Goal: Information Seeking & Learning: Learn about a topic

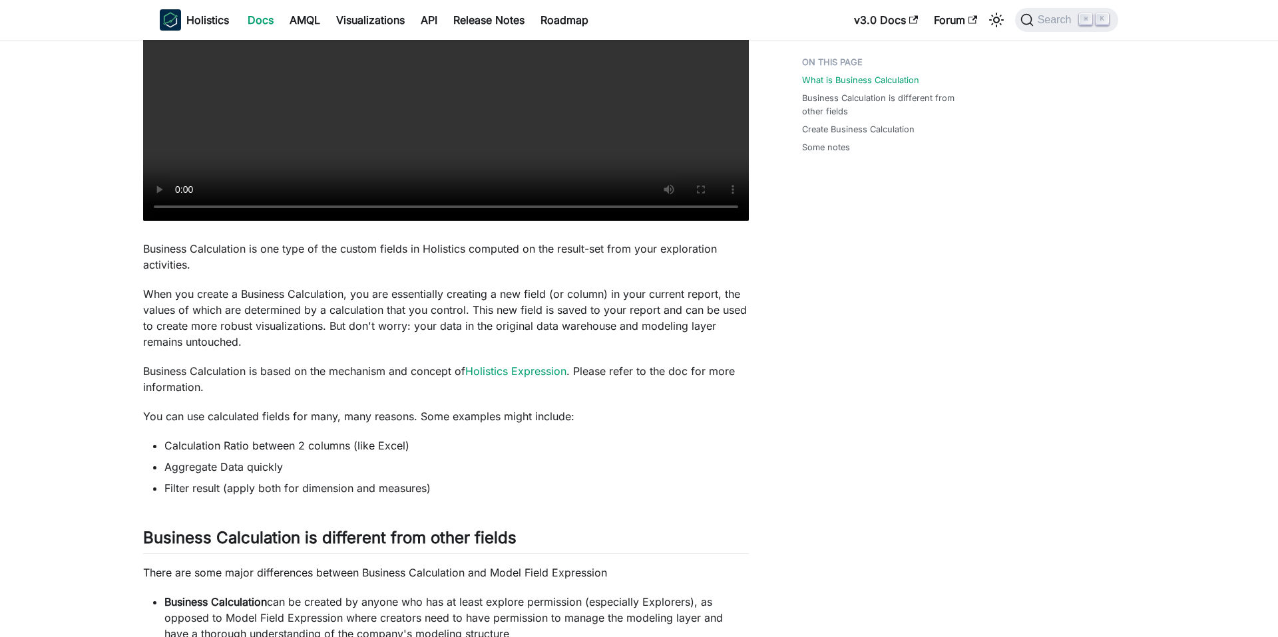
scroll to position [631, 0]
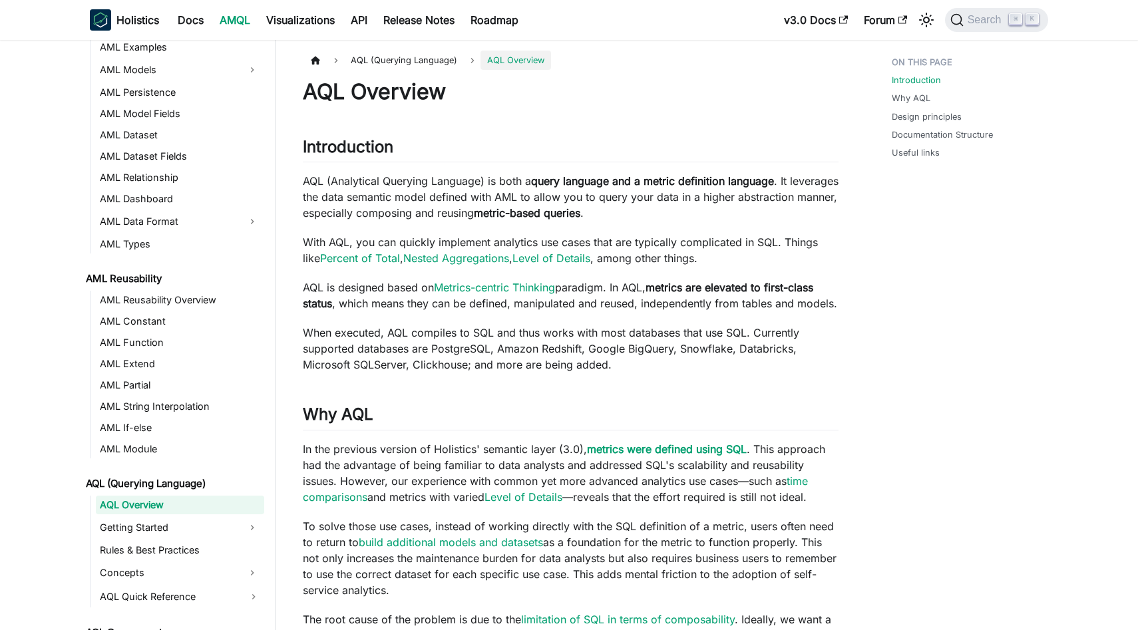
scroll to position [158, 0]
click at [184, 520] on link "Getting Started" at bounding box center [168, 525] width 144 height 21
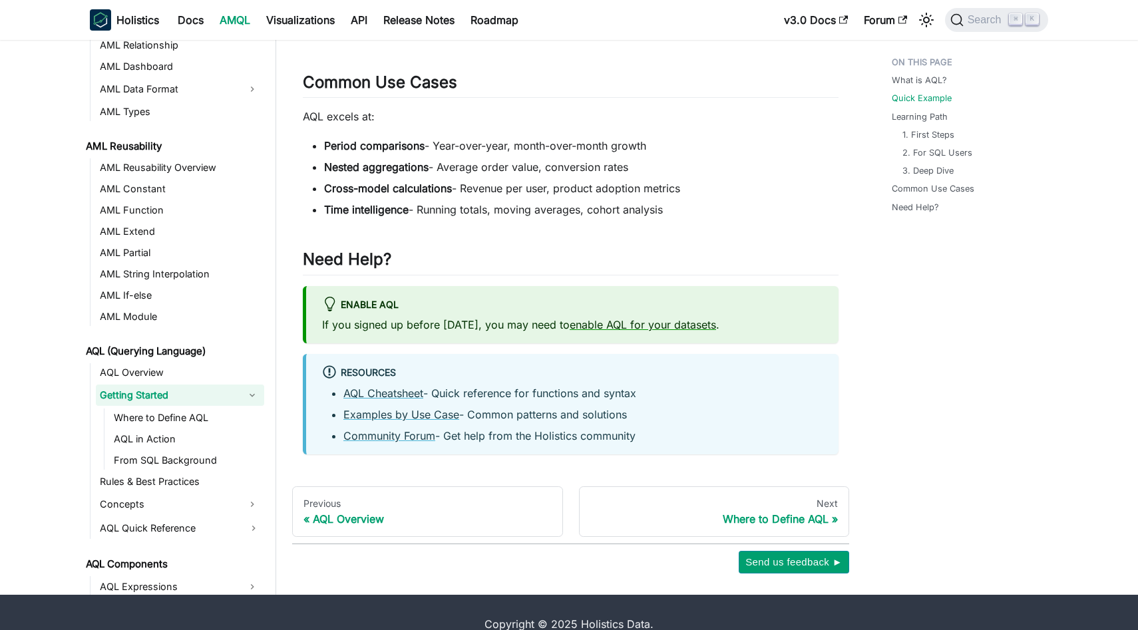
scroll to position [932, 0]
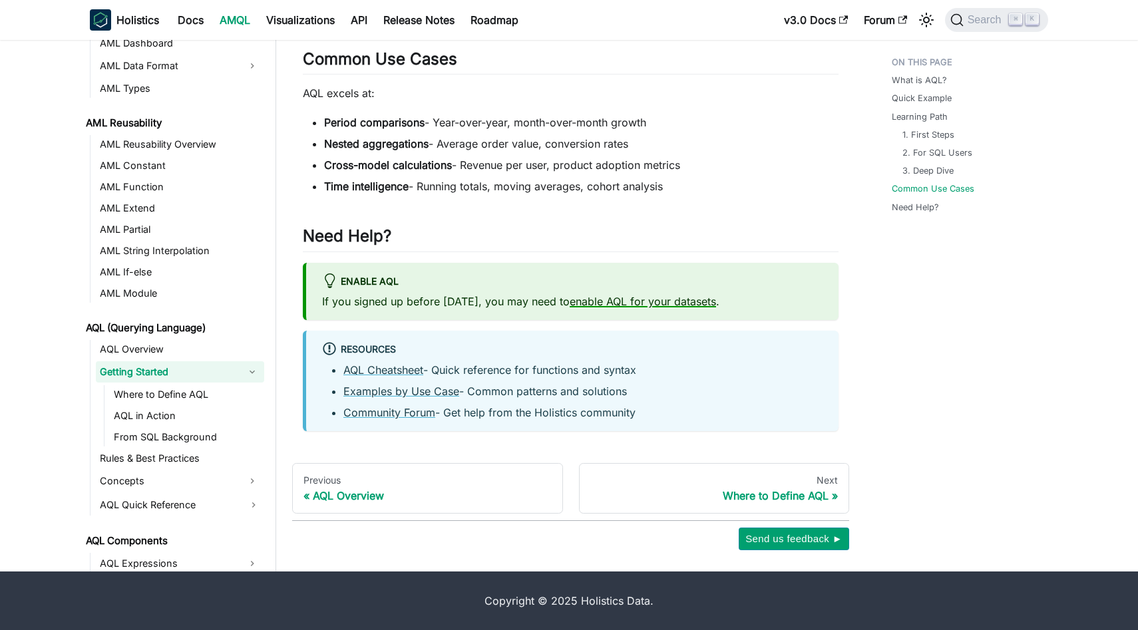
click at [653, 303] on link "enable AQL for your datasets" at bounding box center [643, 301] width 146 height 13
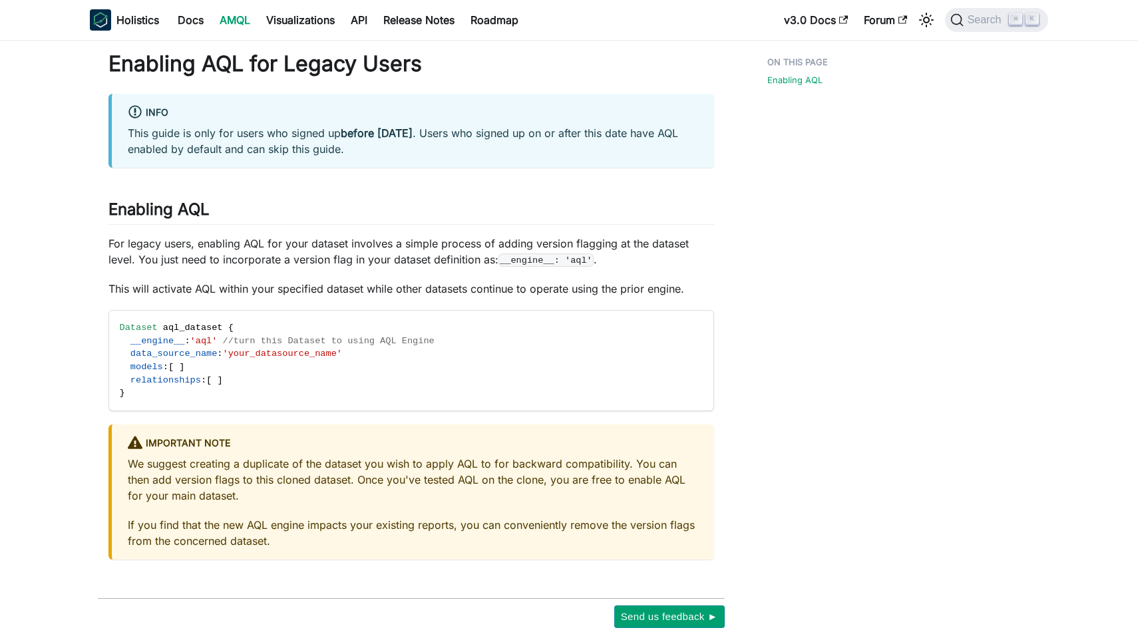
click at [236, 13] on link "AMQL" at bounding box center [235, 19] width 47 height 21
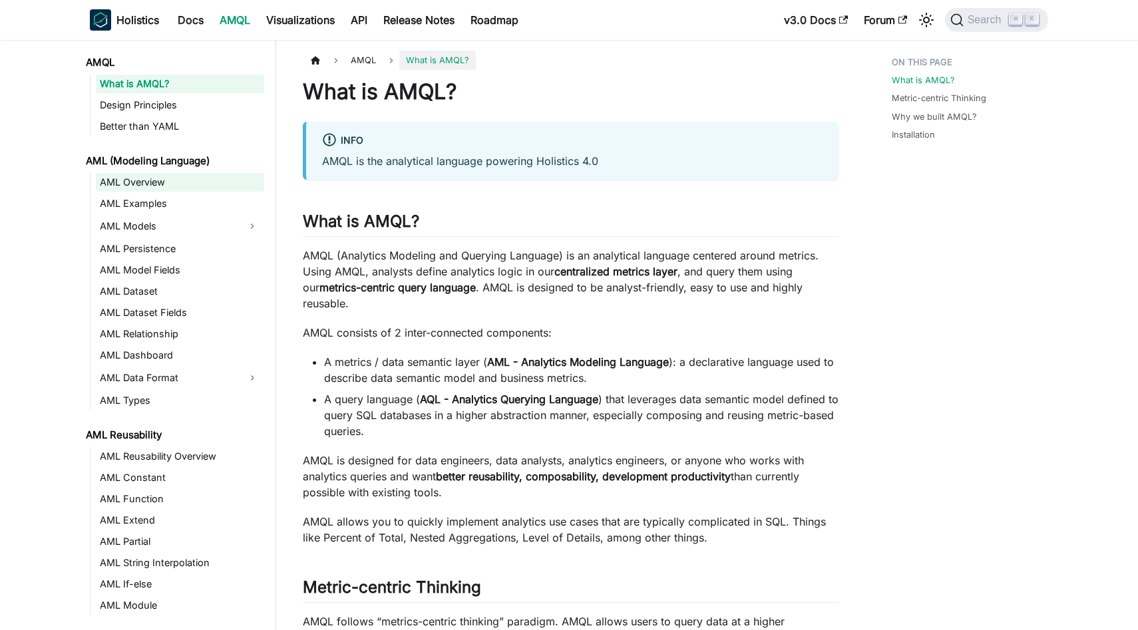
click at [138, 185] on link "AML Overview" at bounding box center [180, 182] width 168 height 19
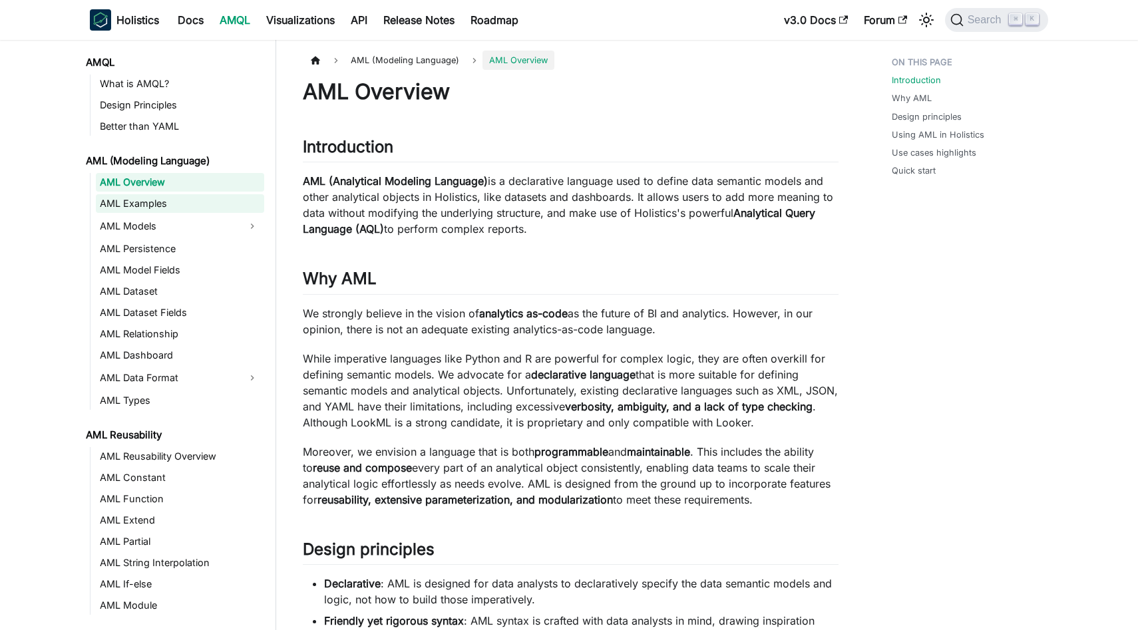
click at [153, 205] on link "AML Examples" at bounding box center [180, 203] width 168 height 19
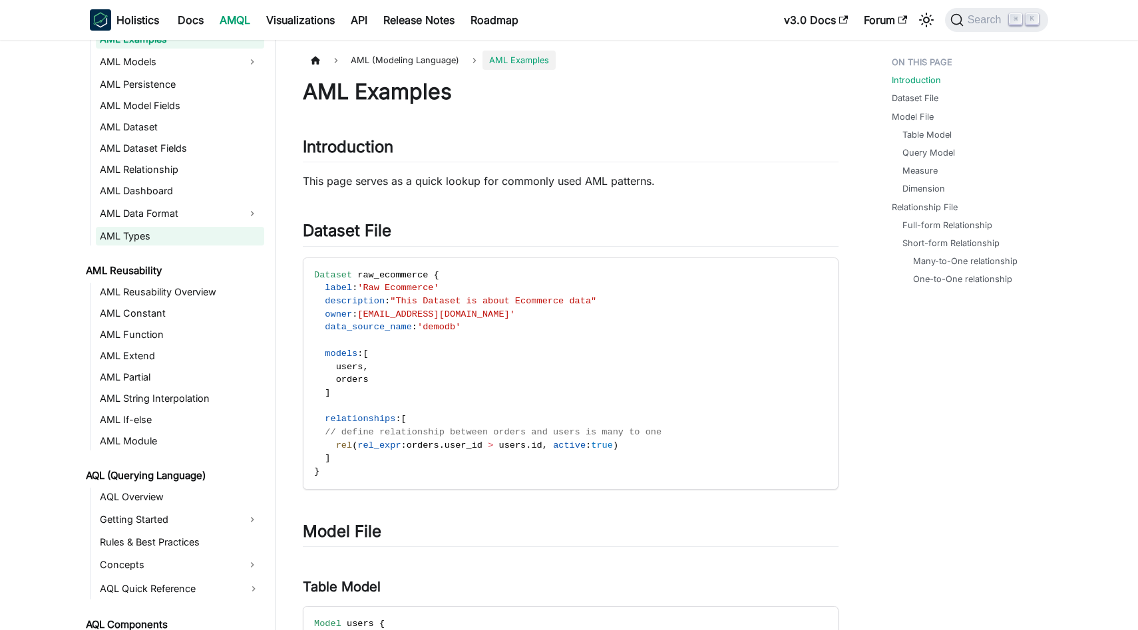
scroll to position [232, 0]
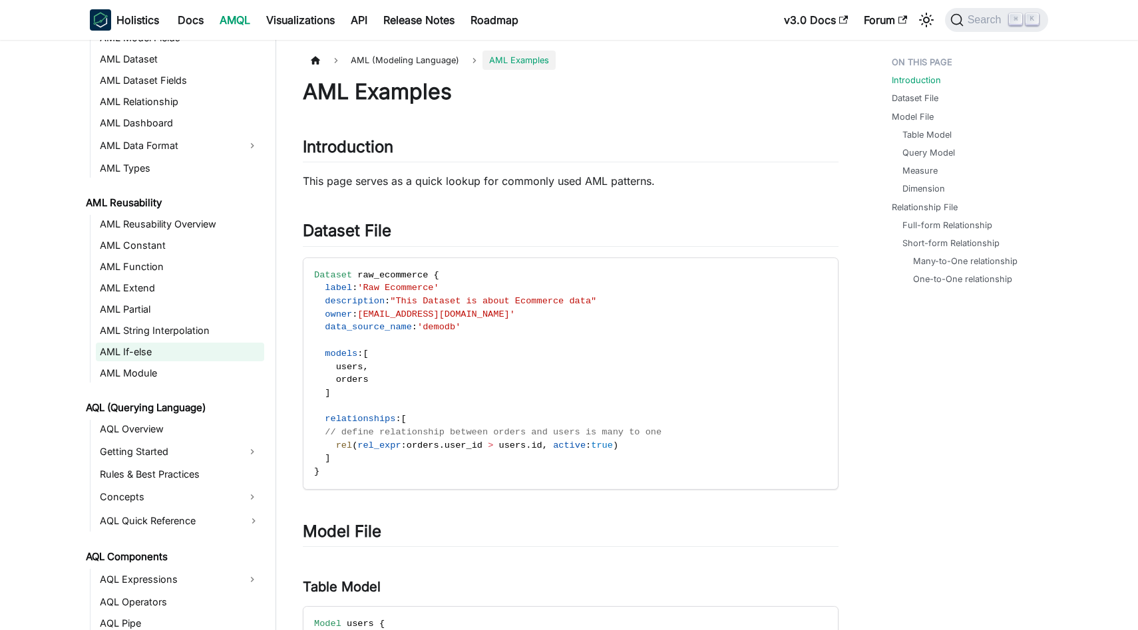
click at [159, 354] on link "AML If-else" at bounding box center [180, 352] width 168 height 19
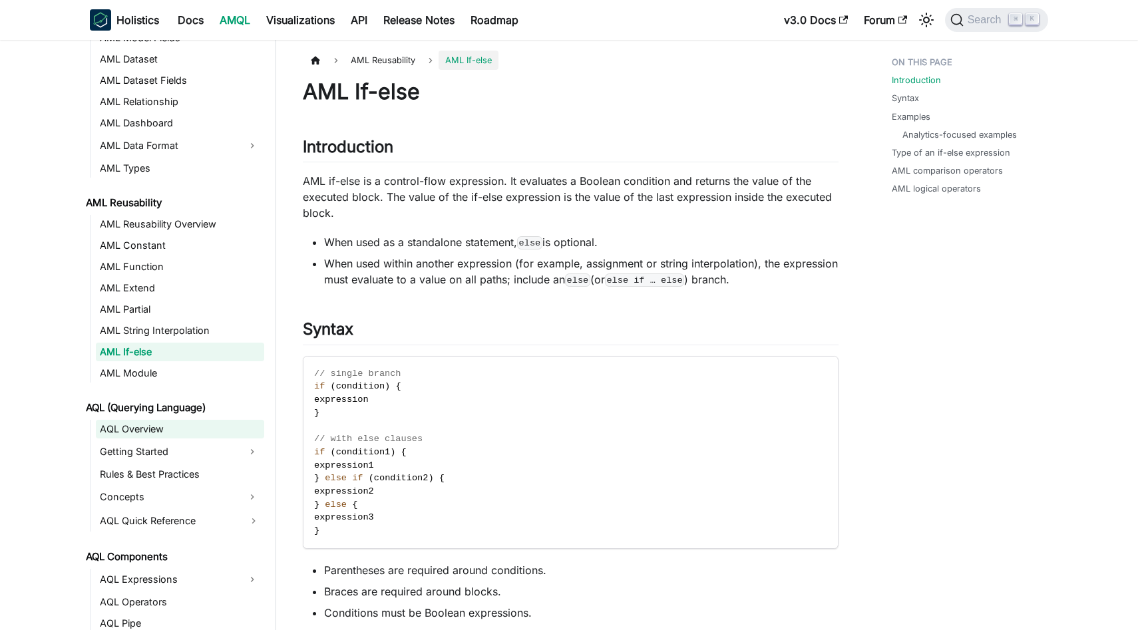
click at [154, 423] on link "AQL Overview" at bounding box center [180, 429] width 168 height 19
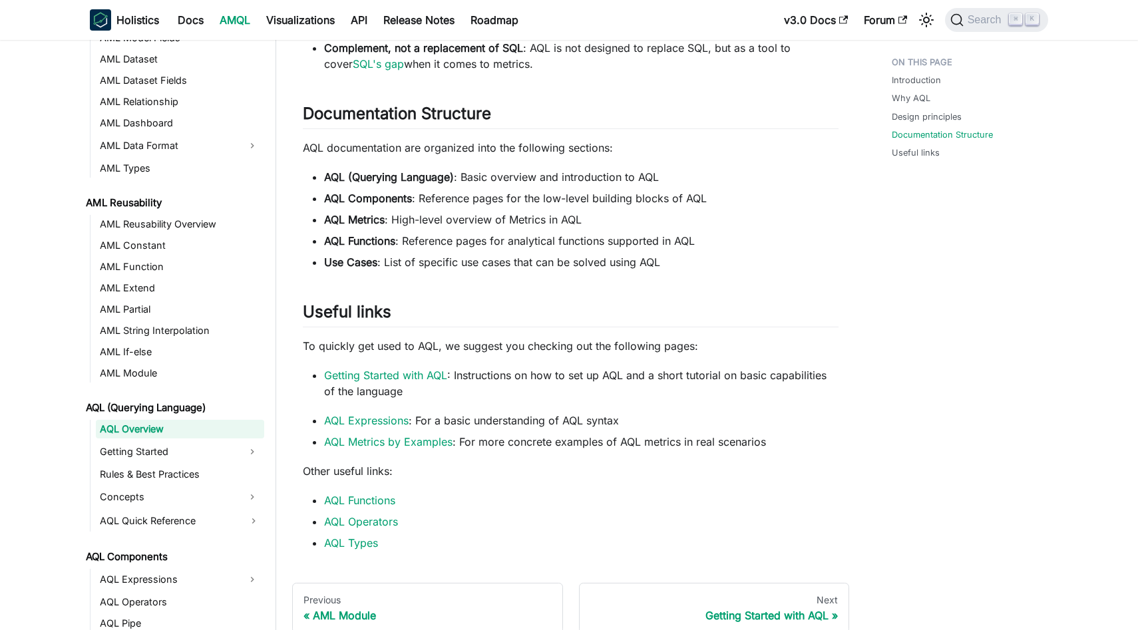
scroll to position [914, 0]
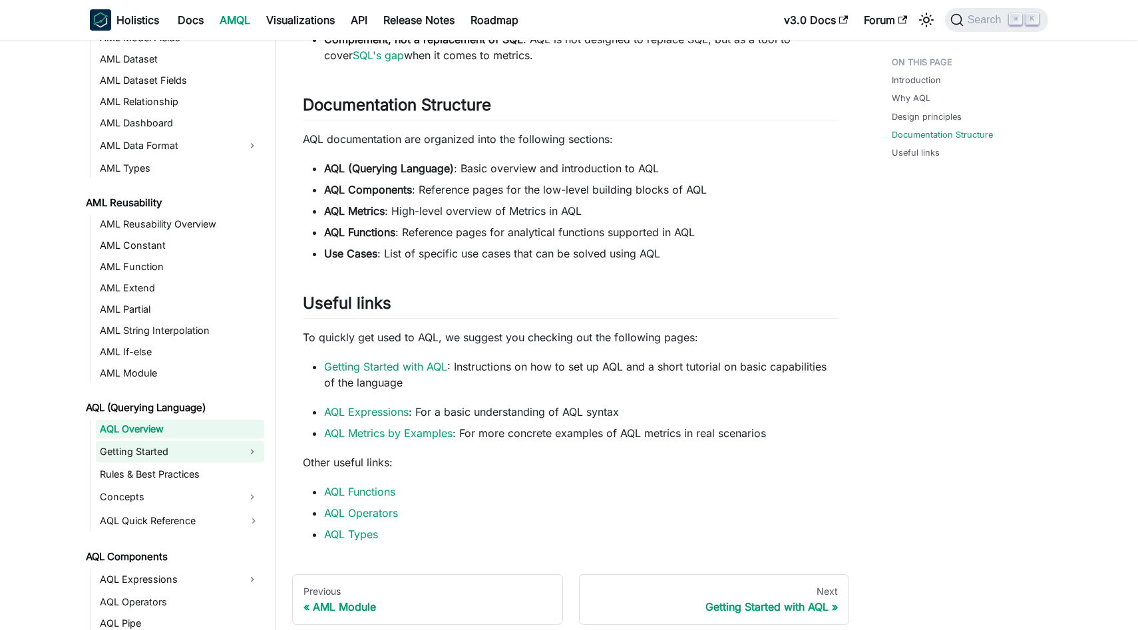
click at [258, 446] on button "Expand sidebar category 'Getting Started'" at bounding box center [252, 451] width 24 height 21
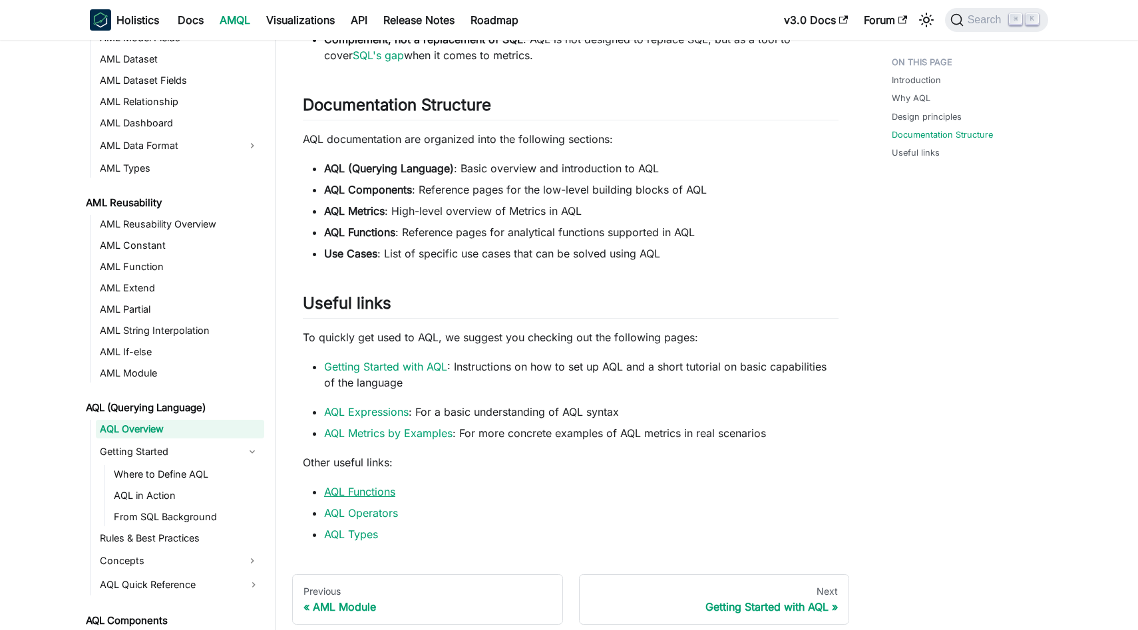
click at [348, 488] on link "AQL Functions" at bounding box center [359, 491] width 71 height 13
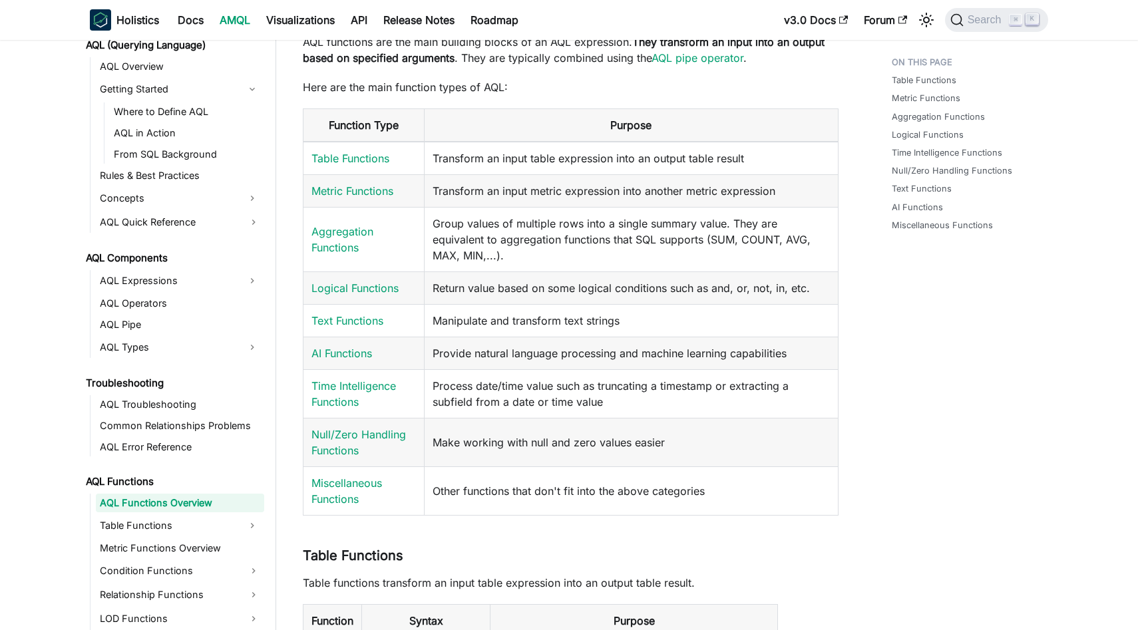
scroll to position [85, 0]
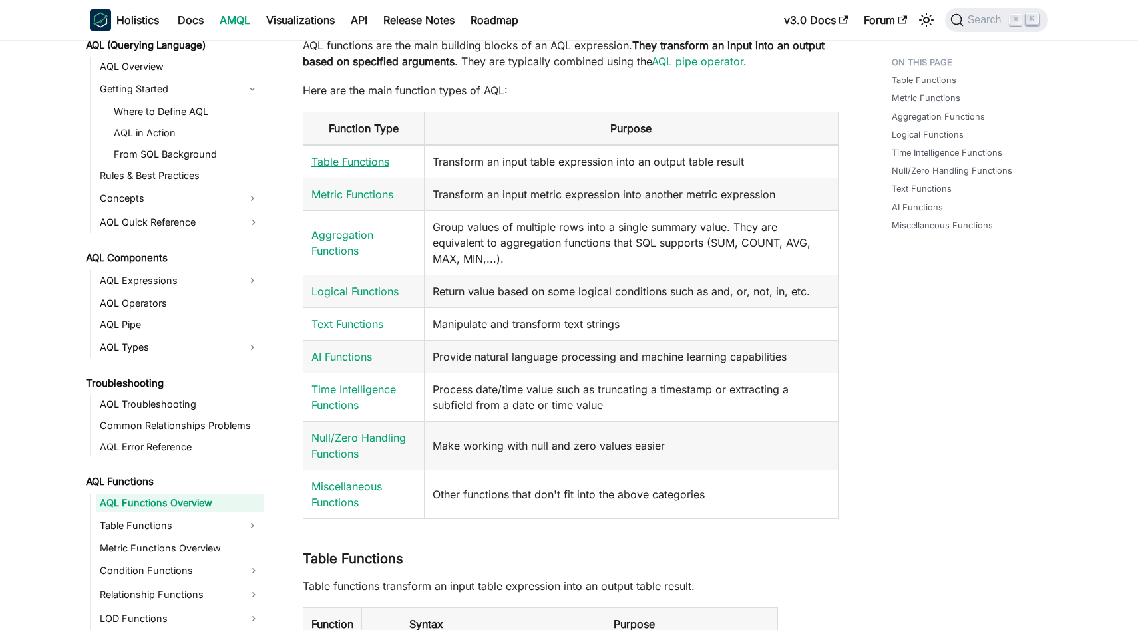
click at [365, 158] on link "Table Functions" at bounding box center [350, 161] width 78 height 13
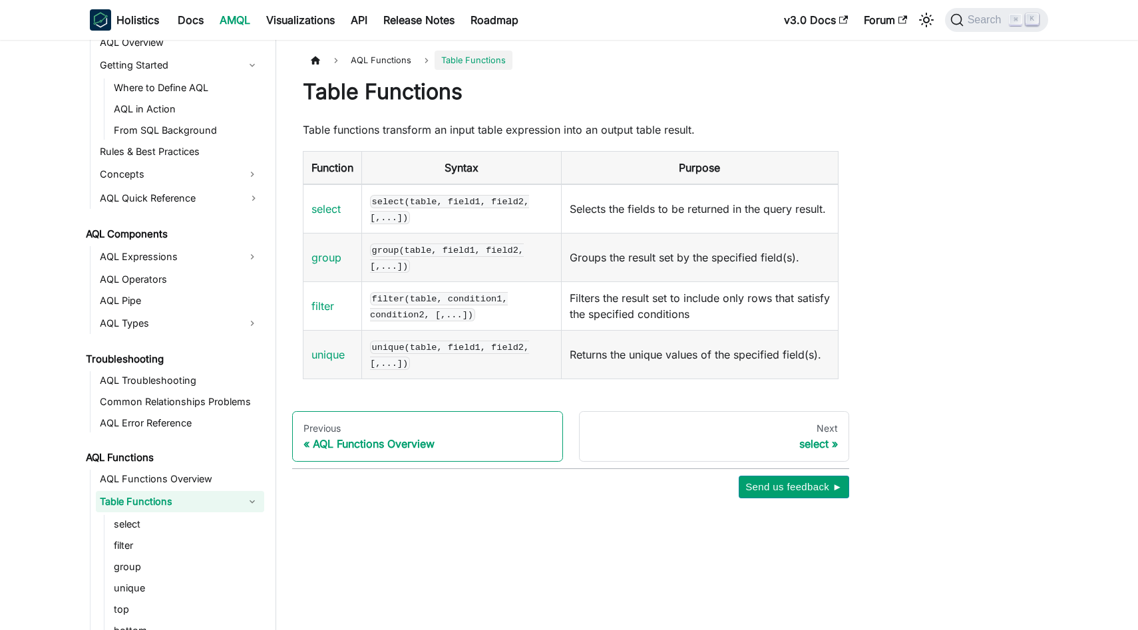
scroll to position [59, 0]
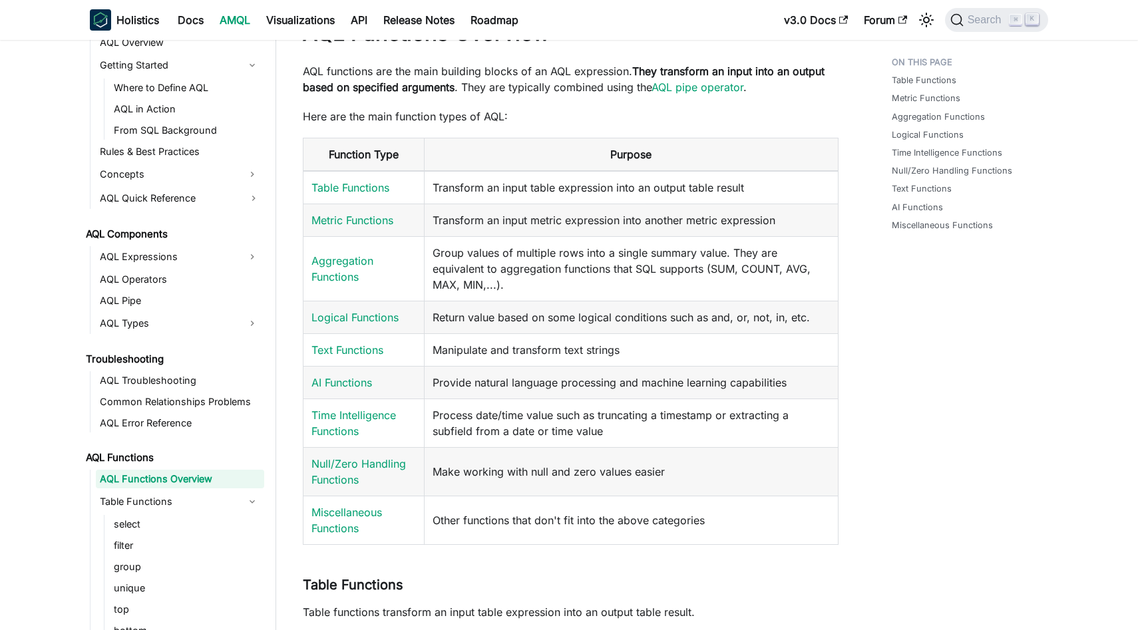
scroll to position [85, 0]
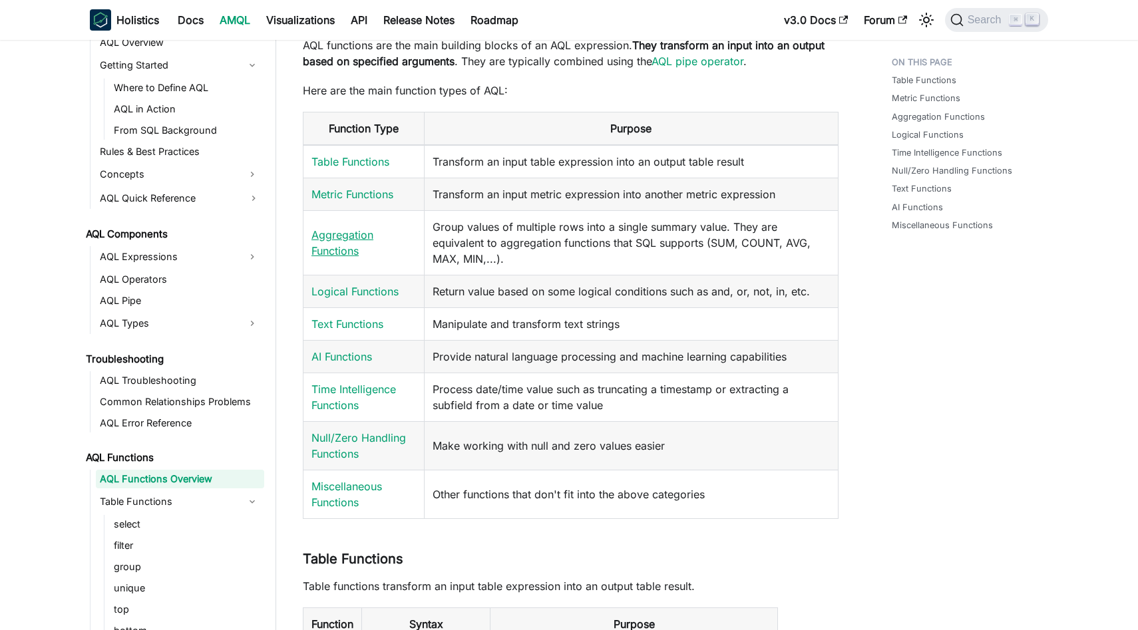
click at [347, 246] on link "Aggregation Functions" at bounding box center [342, 242] width 62 height 29
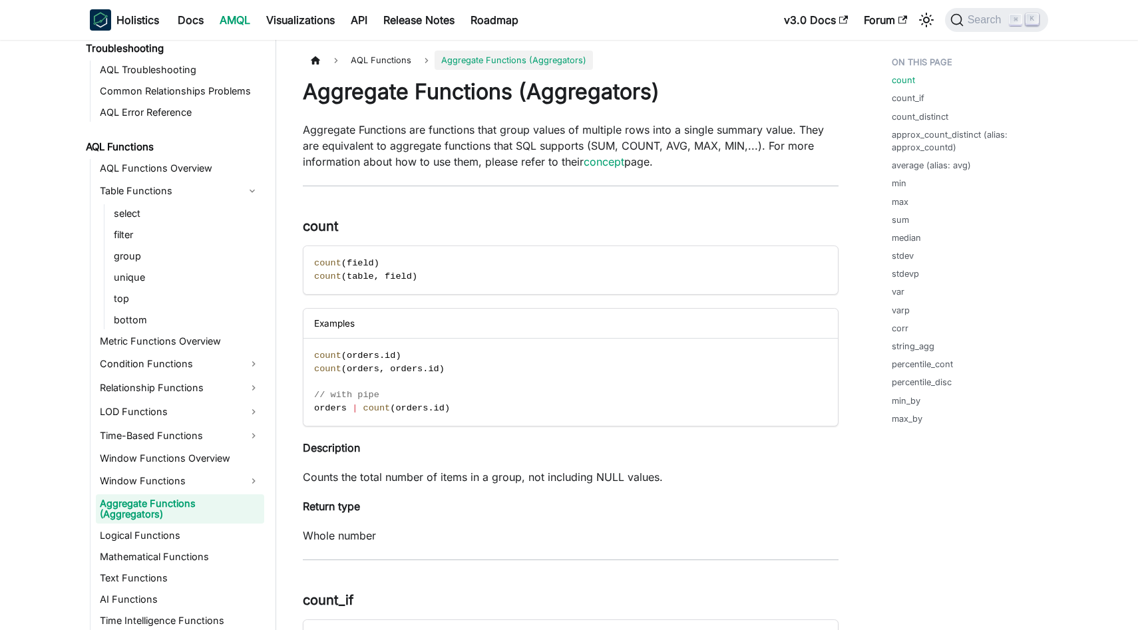
scroll to position [930, 0]
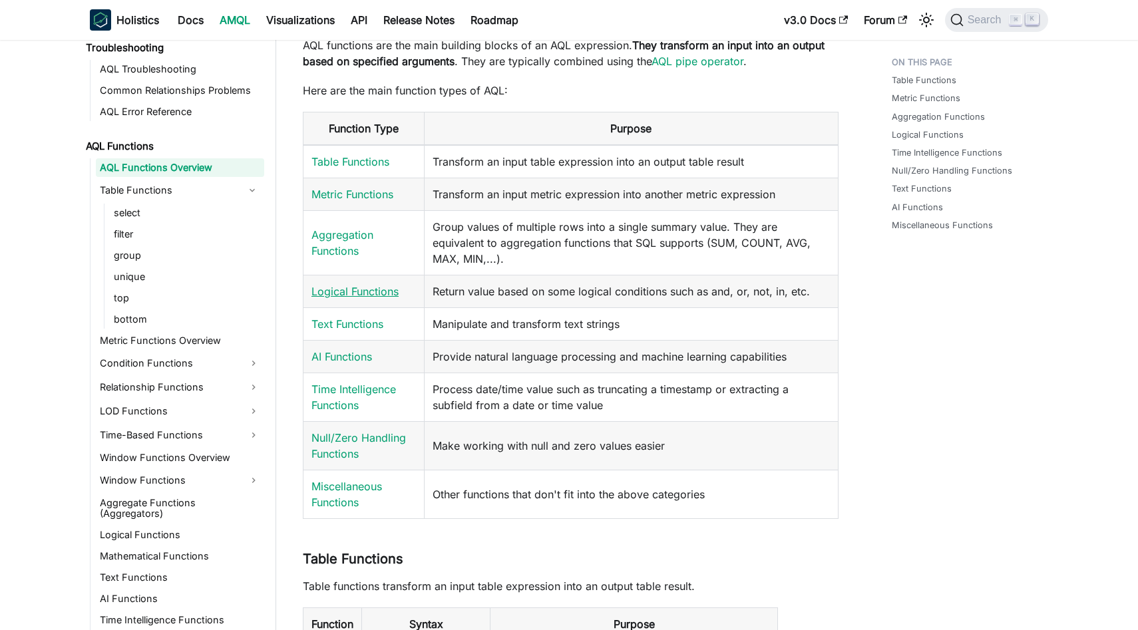
click at [383, 288] on link "Logical Functions" at bounding box center [354, 291] width 87 height 13
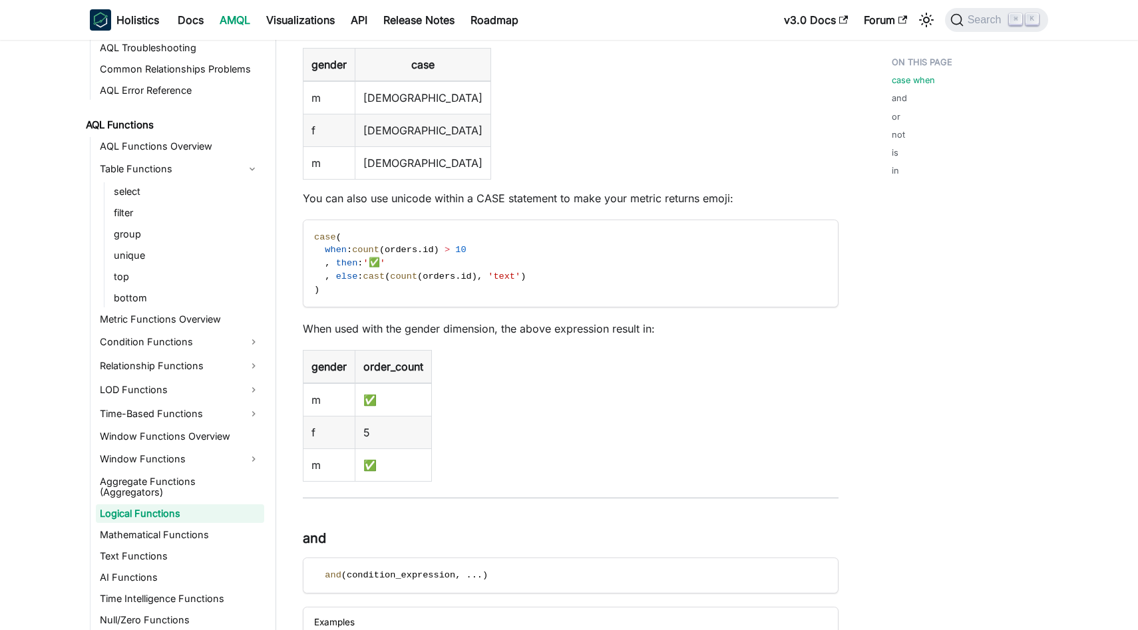
scroll to position [871, 0]
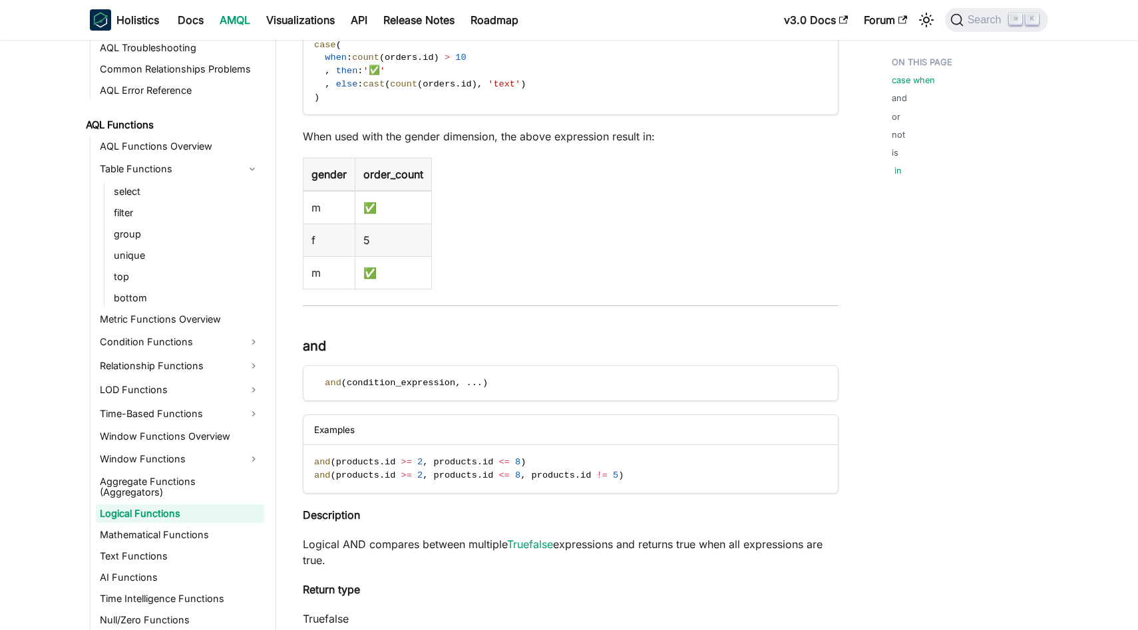
click at [895, 168] on link "in" at bounding box center [897, 170] width 7 height 13
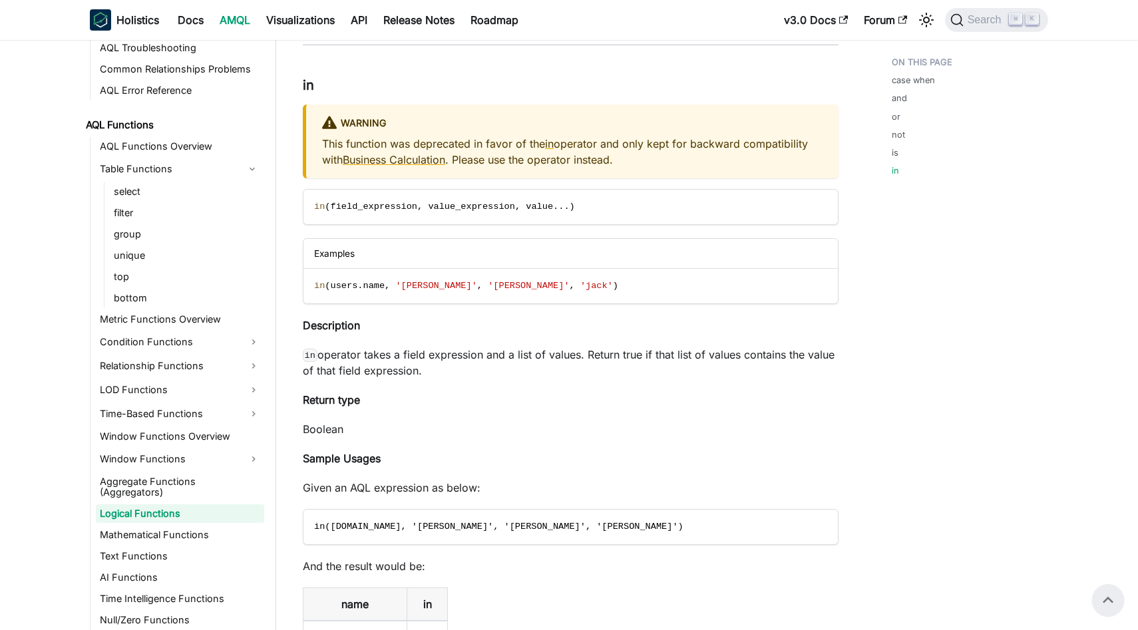
scroll to position [3762, 0]
click at [373, 288] on span "name" at bounding box center [374, 288] width 22 height 10
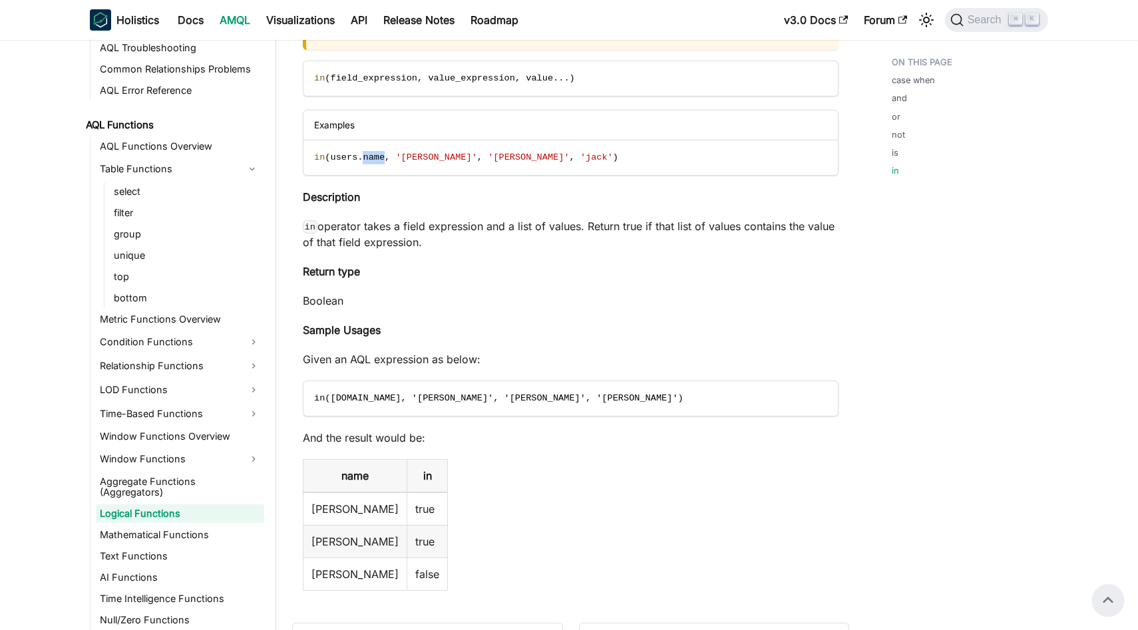
scroll to position [3916, 0]
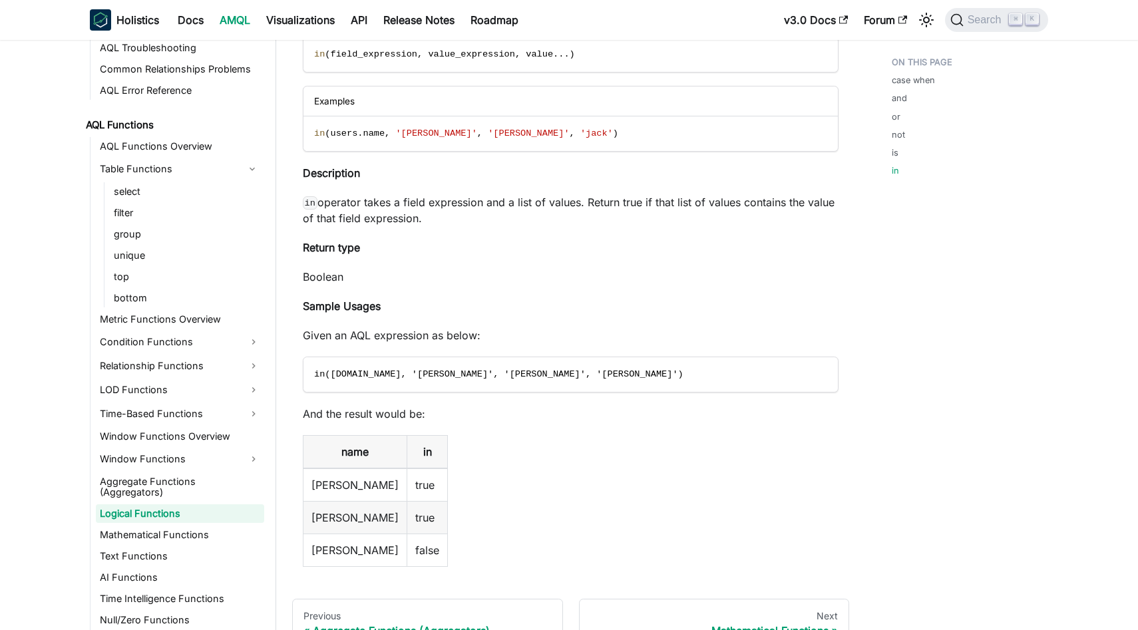
click at [329, 557] on td "peter" at bounding box center [355, 550] width 104 height 33
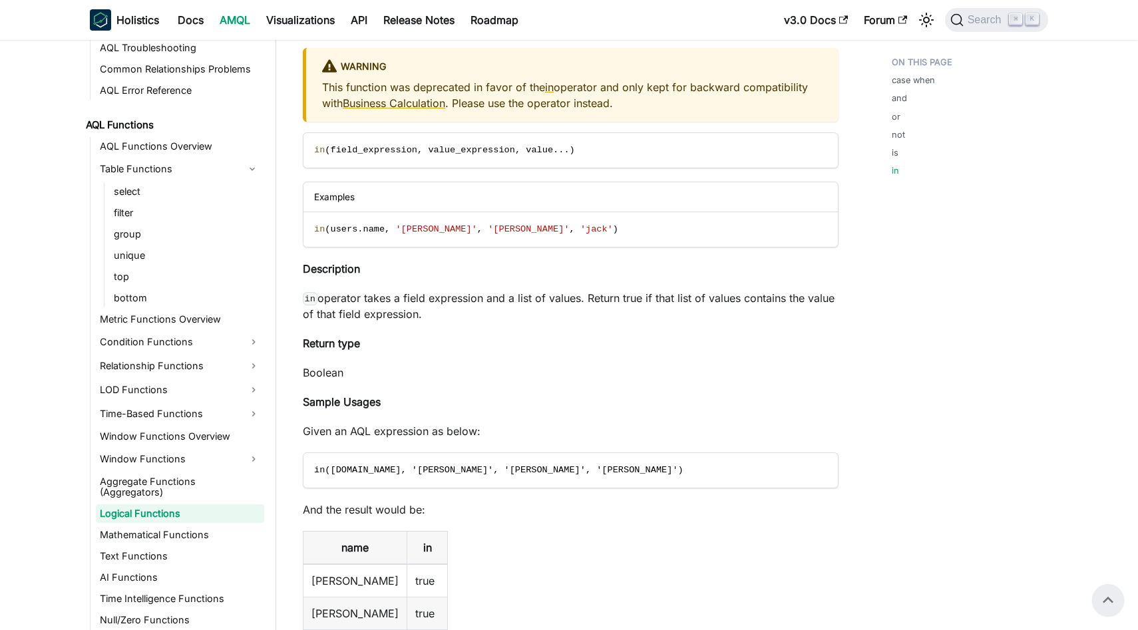
scroll to position [3813, 0]
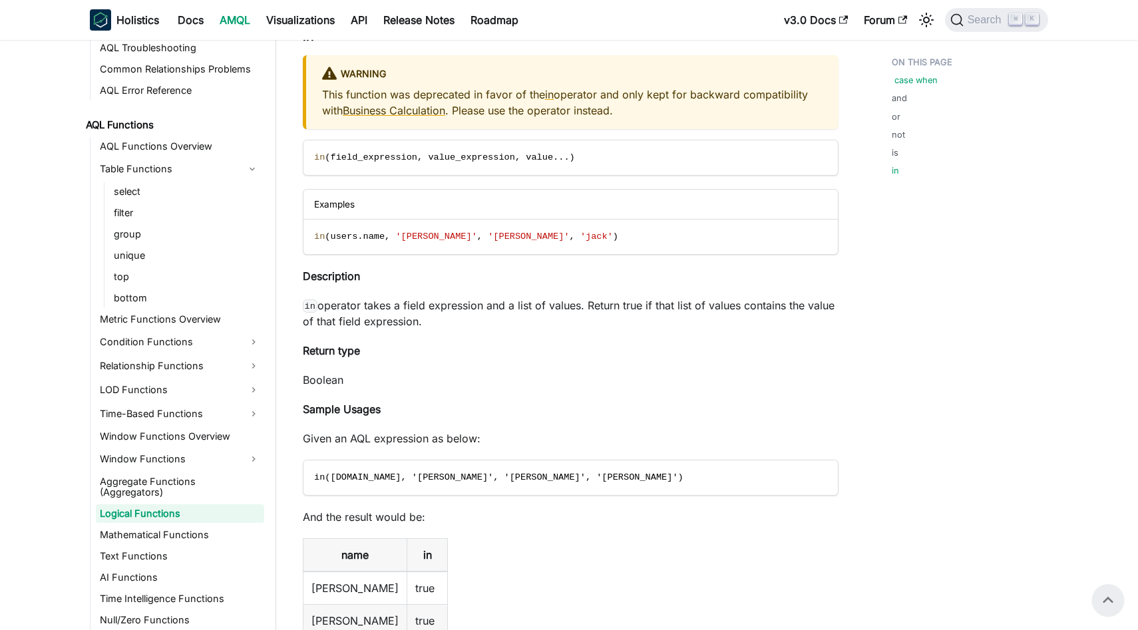
click at [901, 79] on link "case when" at bounding box center [915, 80] width 43 height 13
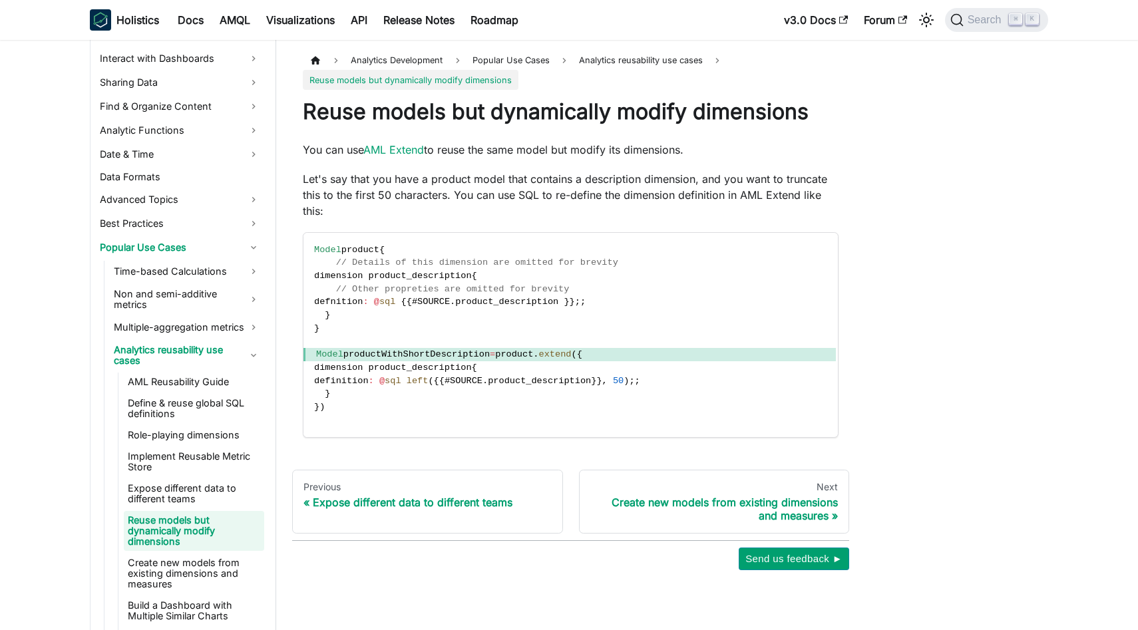
scroll to position [464, 0]
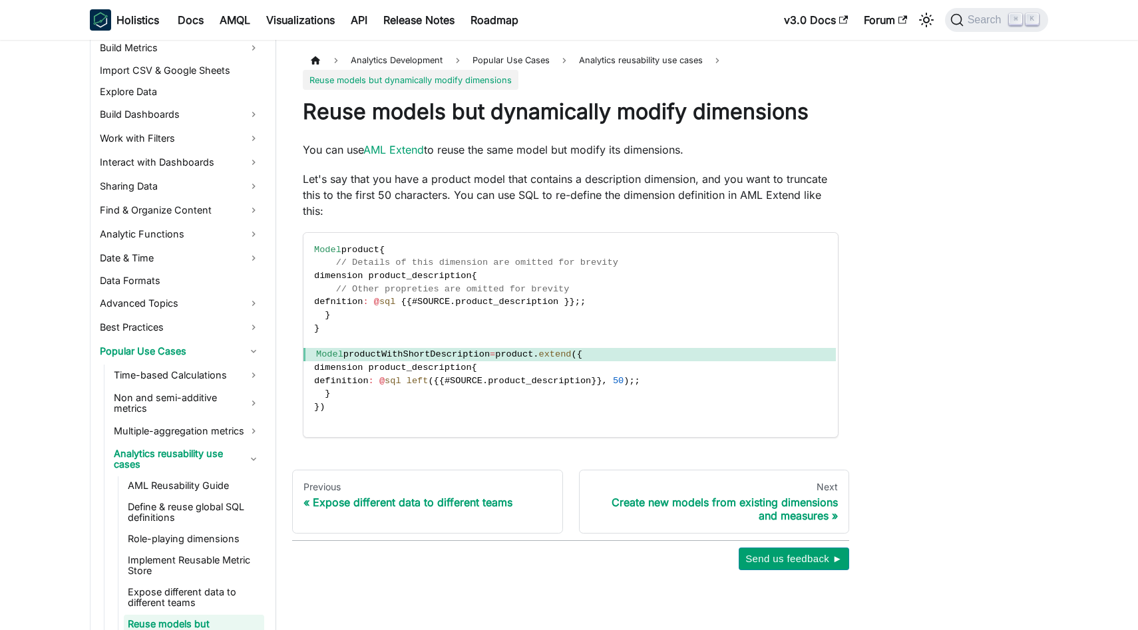
scroll to position [7, 0]
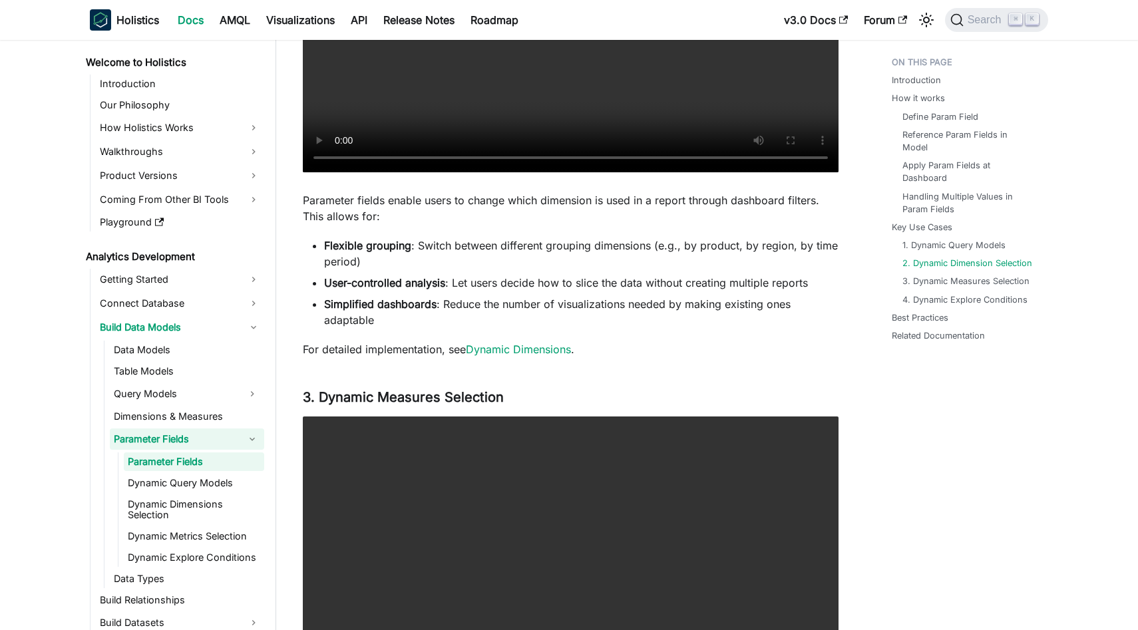
scroll to position [2872, 0]
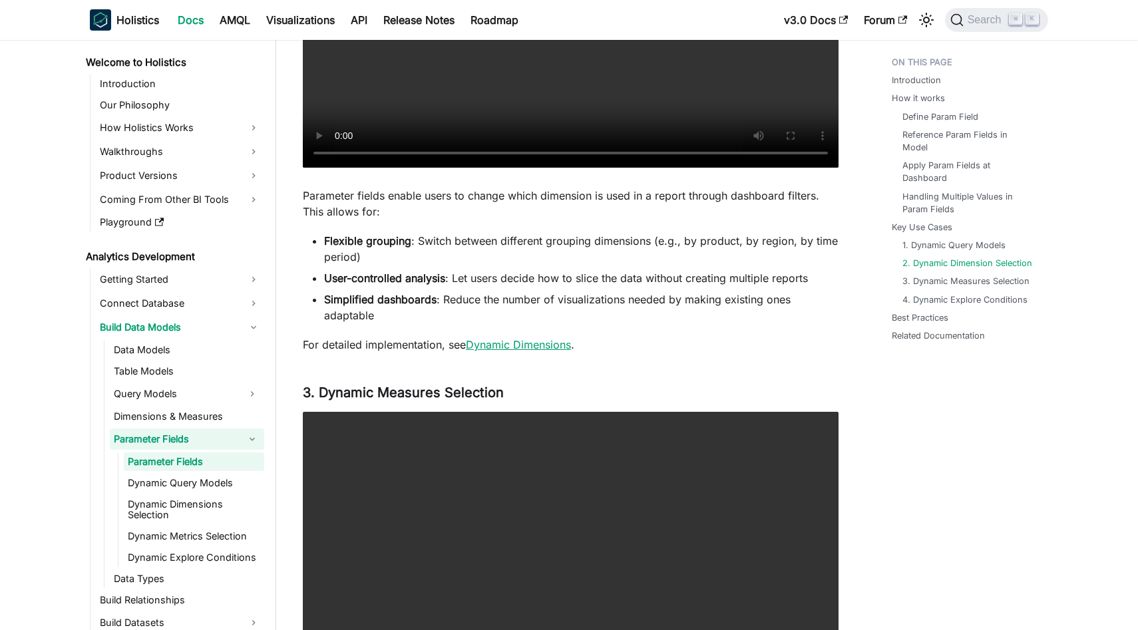
click at [514, 342] on link "Dynamic Dimensions" at bounding box center [518, 344] width 105 height 13
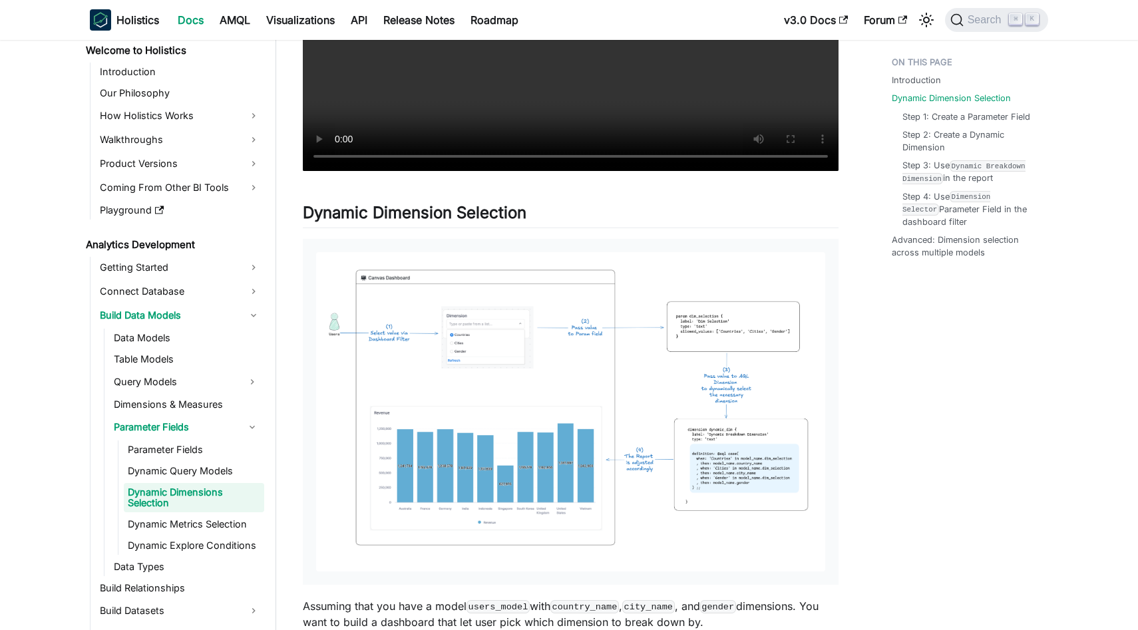
scroll to position [620, 0]
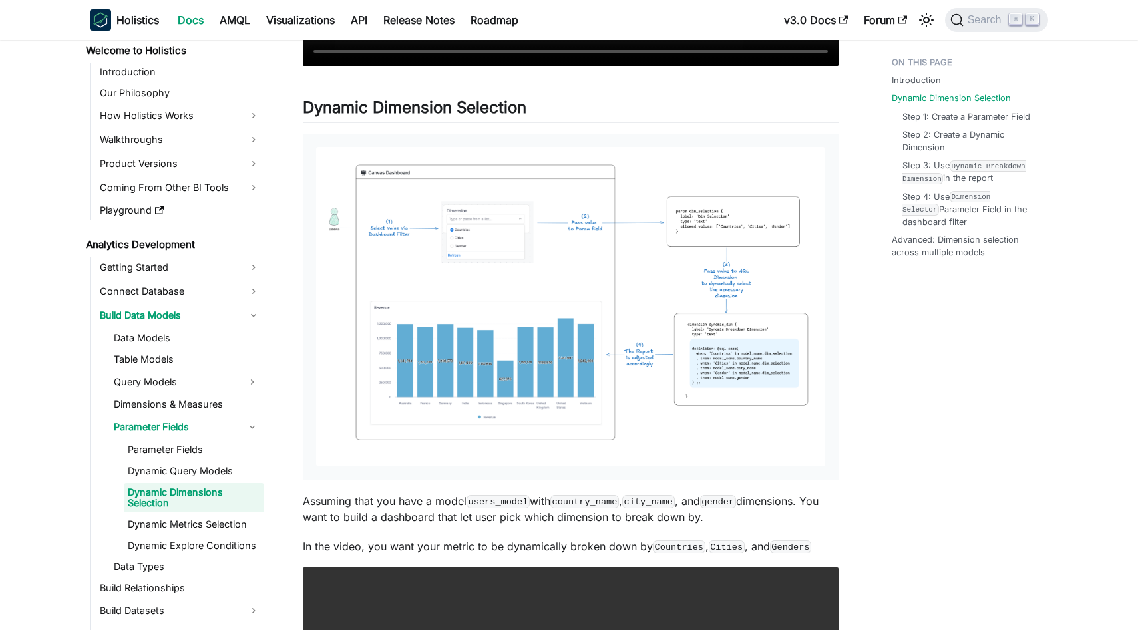
click at [485, 250] on img at bounding box center [570, 306] width 509 height 319
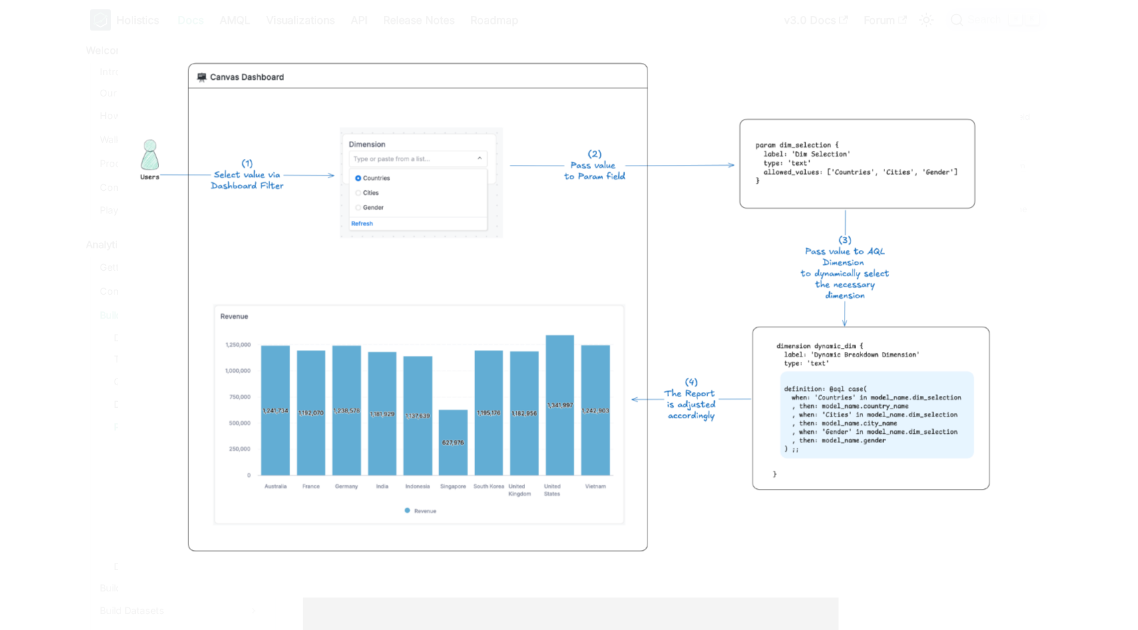
click at [1066, 283] on div at bounding box center [569, 315] width 1138 height 630
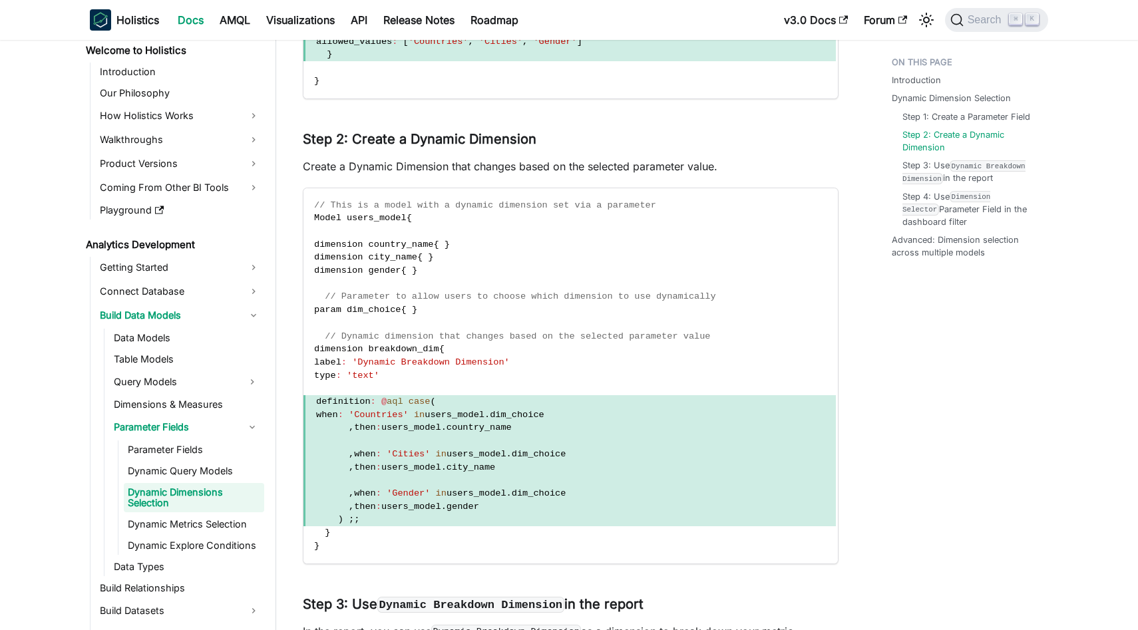
scroll to position [1874, 0]
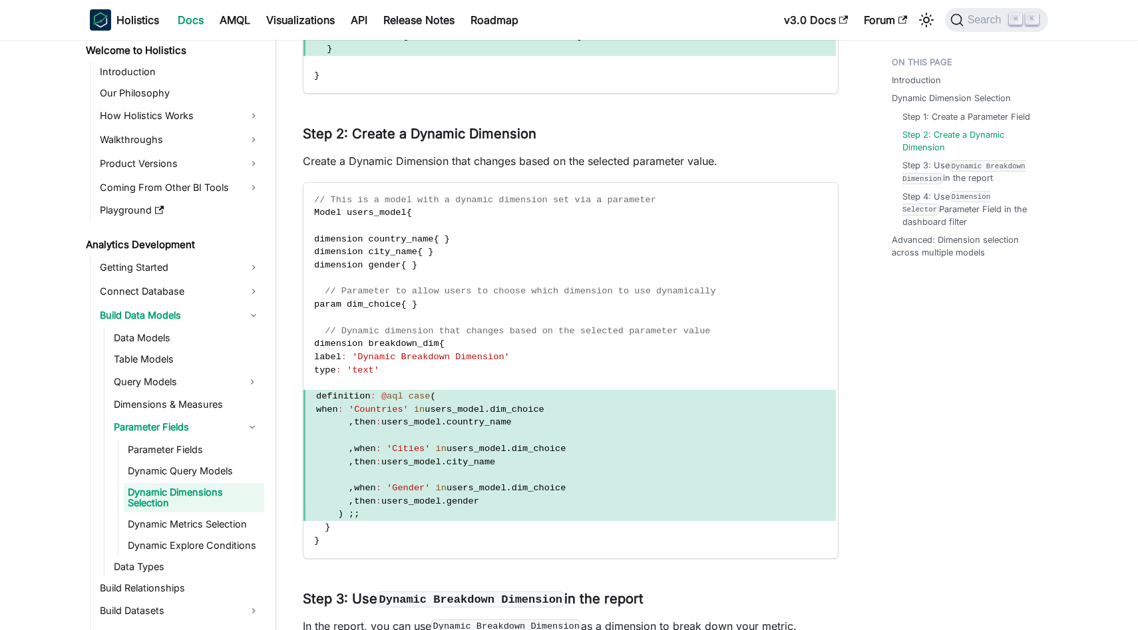
click at [559, 514] on span ") ; ;" at bounding box center [569, 514] width 532 height 13
click at [445, 367] on code "// This is a model with a dynamic dimension set via a parameter Model users_mod…" at bounding box center [569, 370] width 532 height 375
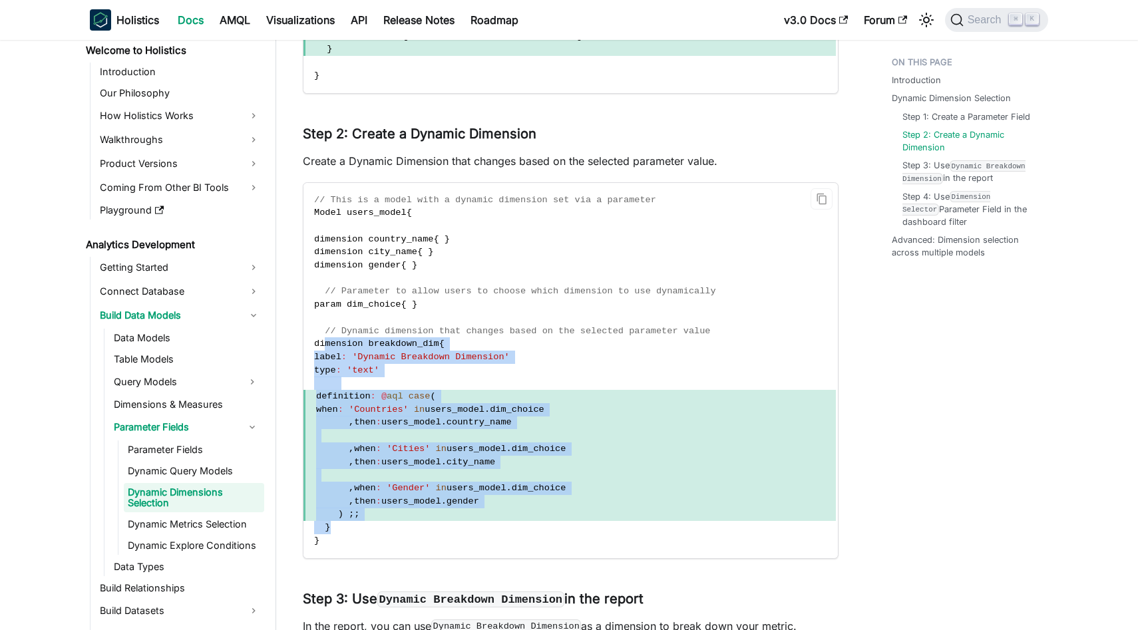
drag, startPoint x: 325, startPoint y: 343, endPoint x: 397, endPoint y: 531, distance: 200.7
click at [397, 531] on code "// This is a model with a dynamic dimension set via a parameter Model users_mod…" at bounding box center [569, 370] width 532 height 375
copy code "dimension breakdown_dim { label : 'Dynamic Breakdown Dimension' type : 'text' d…"
click at [407, 405] on span "'Countries'" at bounding box center [379, 410] width 60 height 10
drag, startPoint x: 339, startPoint y: 399, endPoint x: 369, endPoint y: 514, distance: 119.1
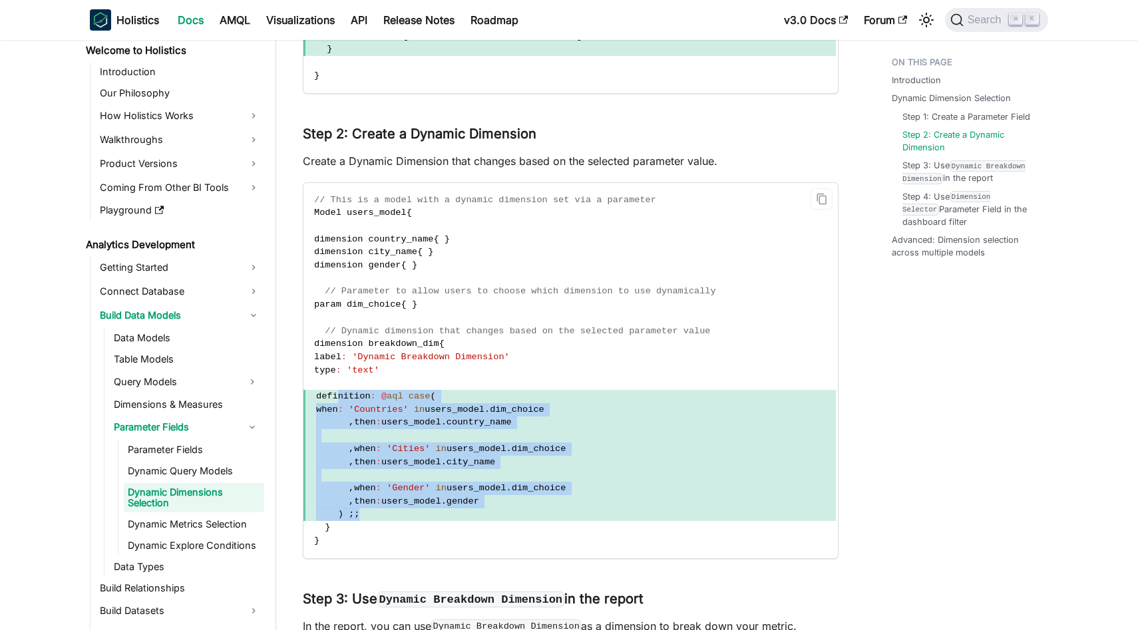
click at [369, 514] on code "// This is a model with a dynamic dimension set via a parameter Model users_mod…" at bounding box center [569, 370] width 532 height 375
copy code "definition : @ aql case ( when : 'Countries' in users_model . dim_choice , then…"
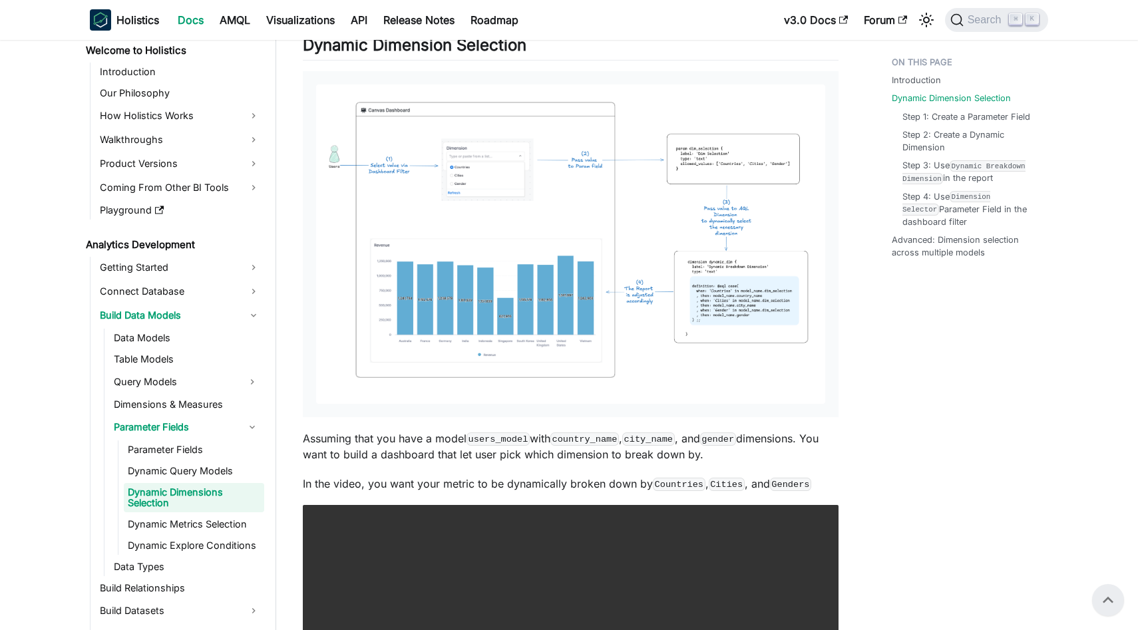
scroll to position [0, 0]
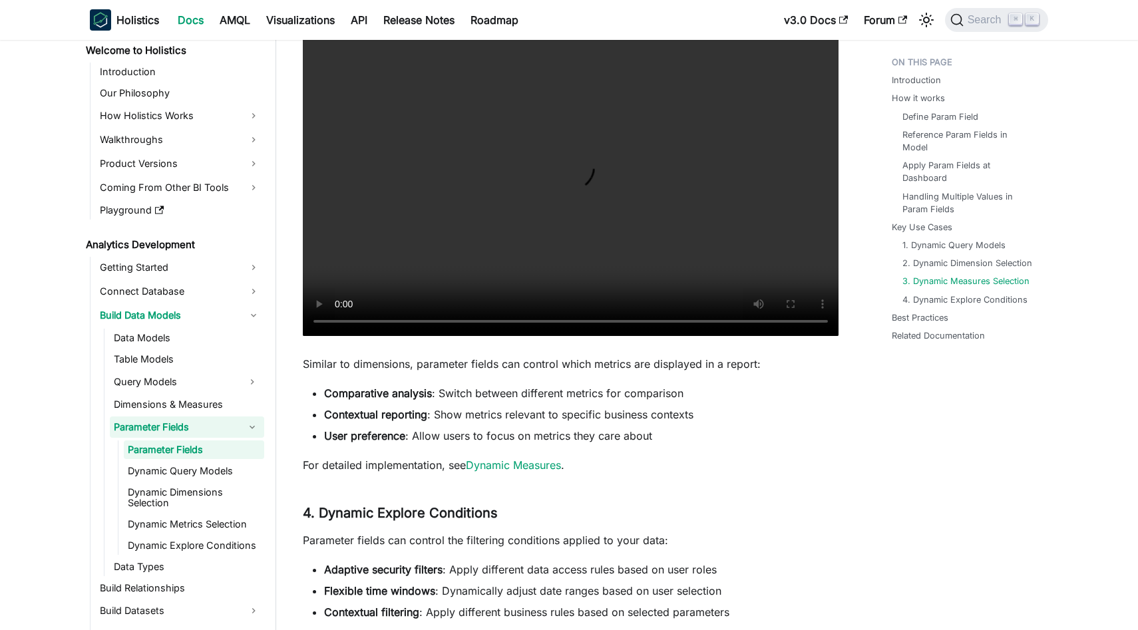
scroll to position [3276, 0]
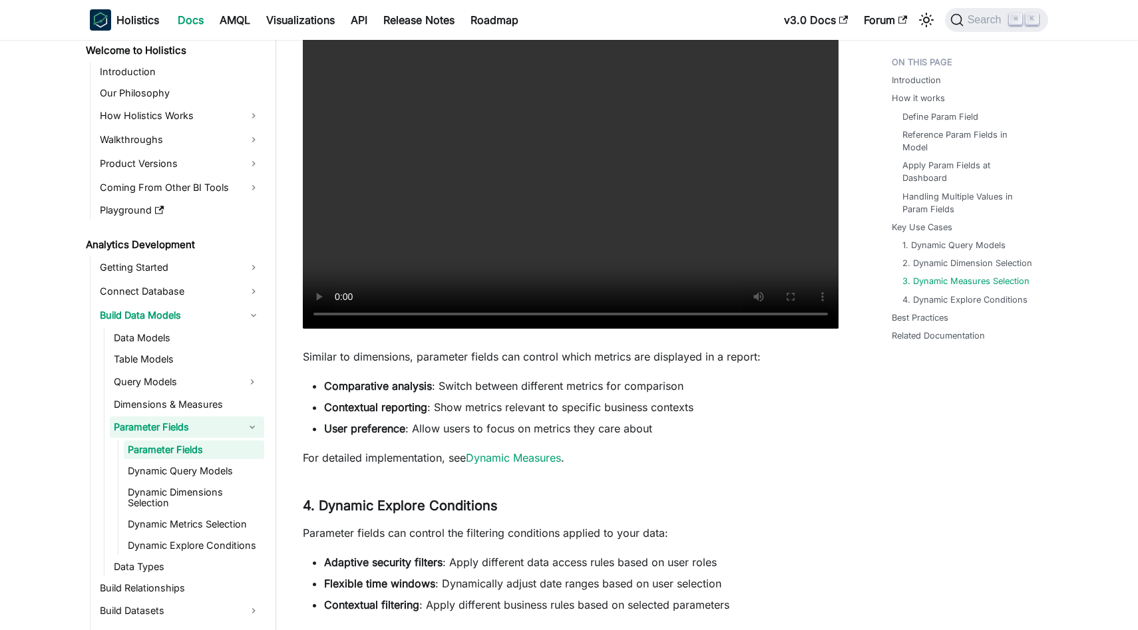
click at [534, 456] on link "Dynamic Measures" at bounding box center [513, 457] width 95 height 13
